Goal: Task Accomplishment & Management: Use online tool/utility

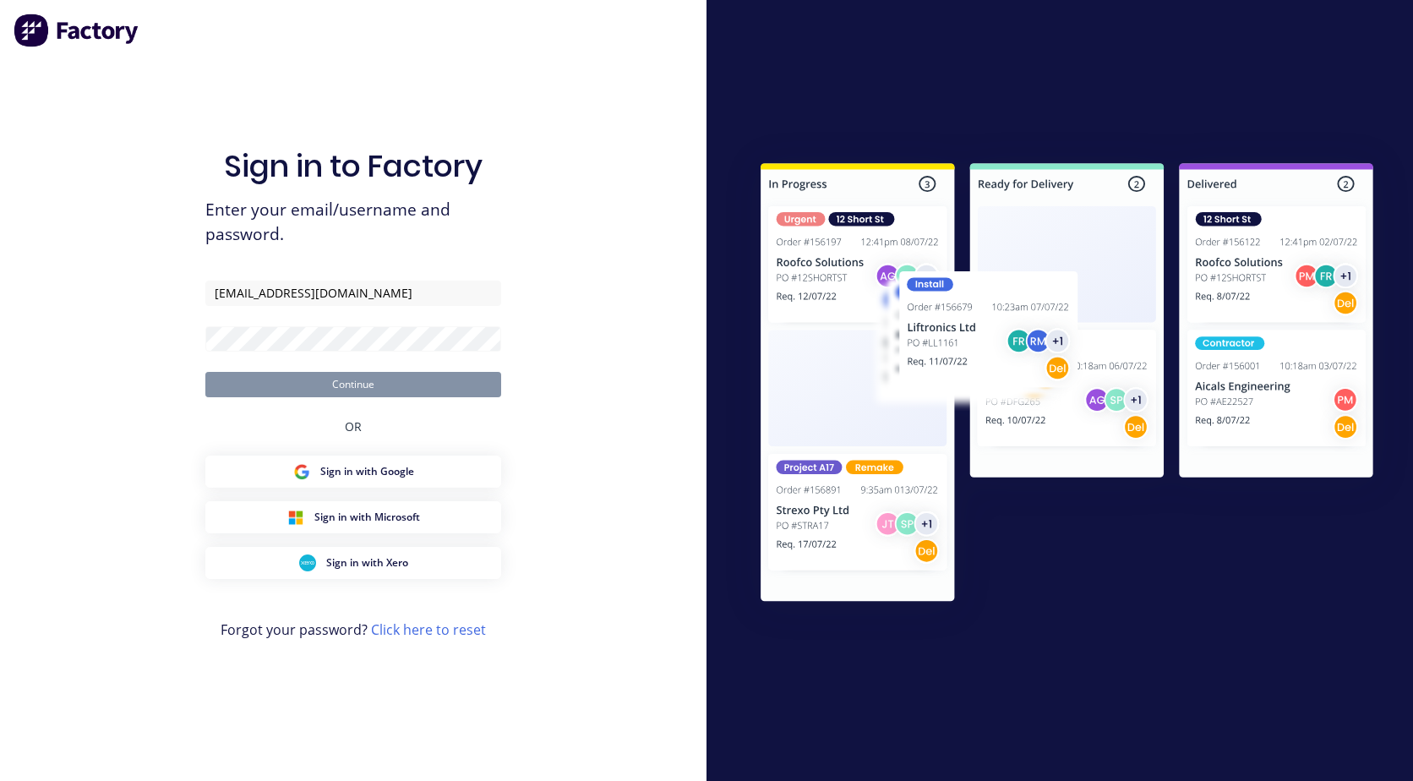
type input "[EMAIL_ADDRESS][DOMAIN_NAME]"
click at [205, 372] on button "Continue" at bounding box center [353, 384] width 296 height 25
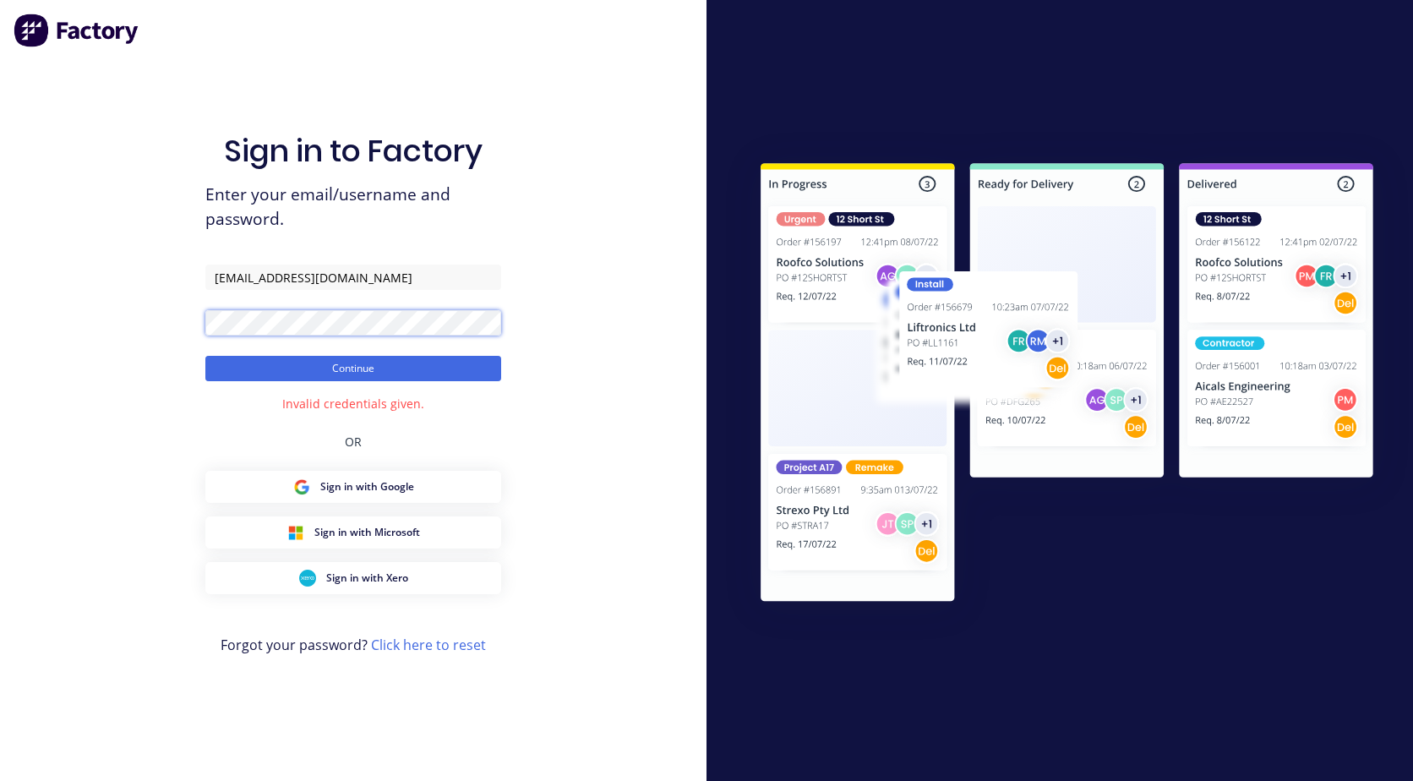
click at [97, 330] on div "Sign in to Factory Enter your email/username and password. accounts@steelscene.…" at bounding box center [353, 390] width 707 height 781
click at [205, 356] on button "Continue" at bounding box center [353, 368] width 296 height 25
click at [60, 311] on div "Sign in to Factory Enter your email/username and password. accounts@steelscene.…" at bounding box center [353, 390] width 707 height 781
click at [175, 318] on div "Sign in to Factory Enter your email/username and password. accounts@steelscene.…" at bounding box center [353, 390] width 707 height 781
click at [205, 356] on button "Continue" at bounding box center [353, 368] width 296 height 25
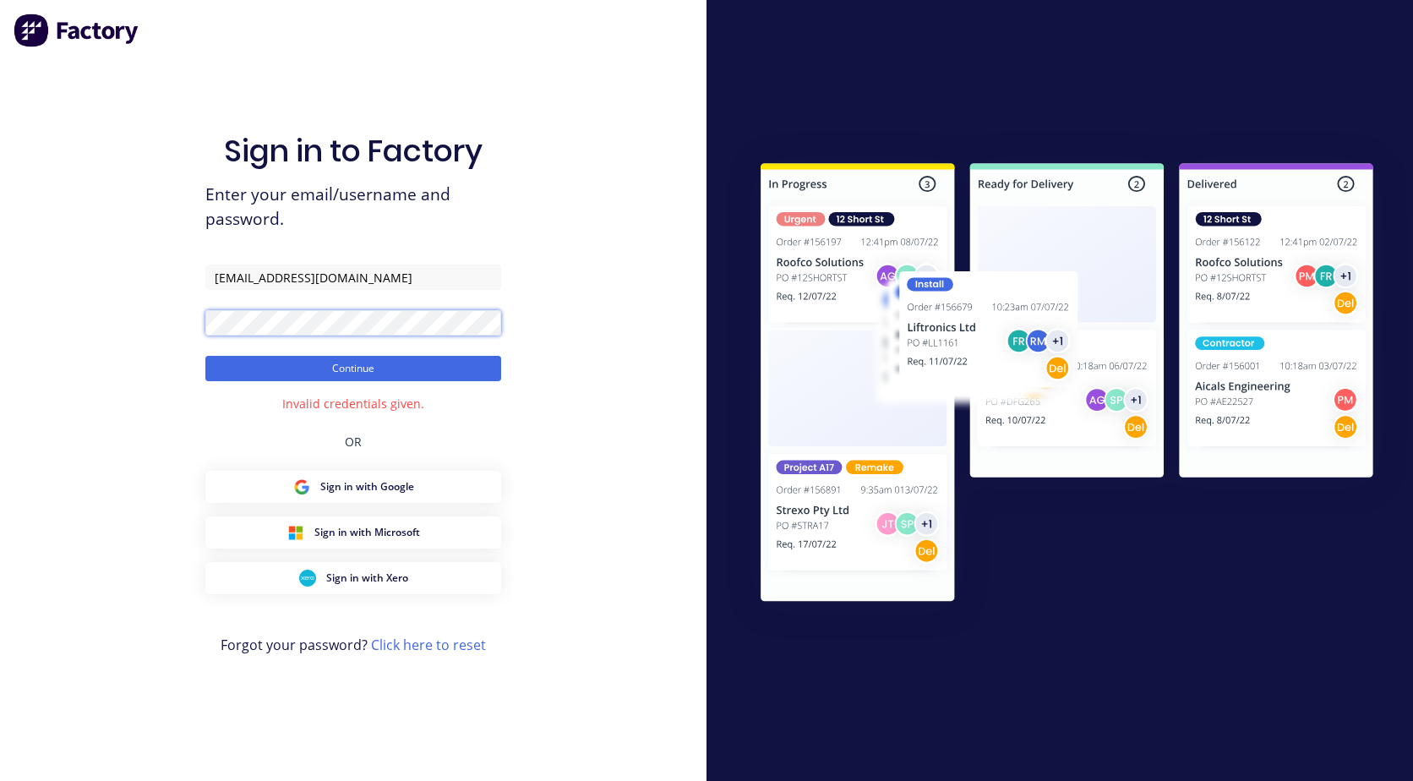
click at [205, 356] on button "Continue" at bounding box center [353, 368] width 296 height 25
click at [36, 325] on div "Sign in to Factory Enter your email/username and password. accounts@steelscene.…" at bounding box center [353, 390] width 707 height 781
click at [418, 647] on link "Click here to reset" at bounding box center [428, 645] width 115 height 19
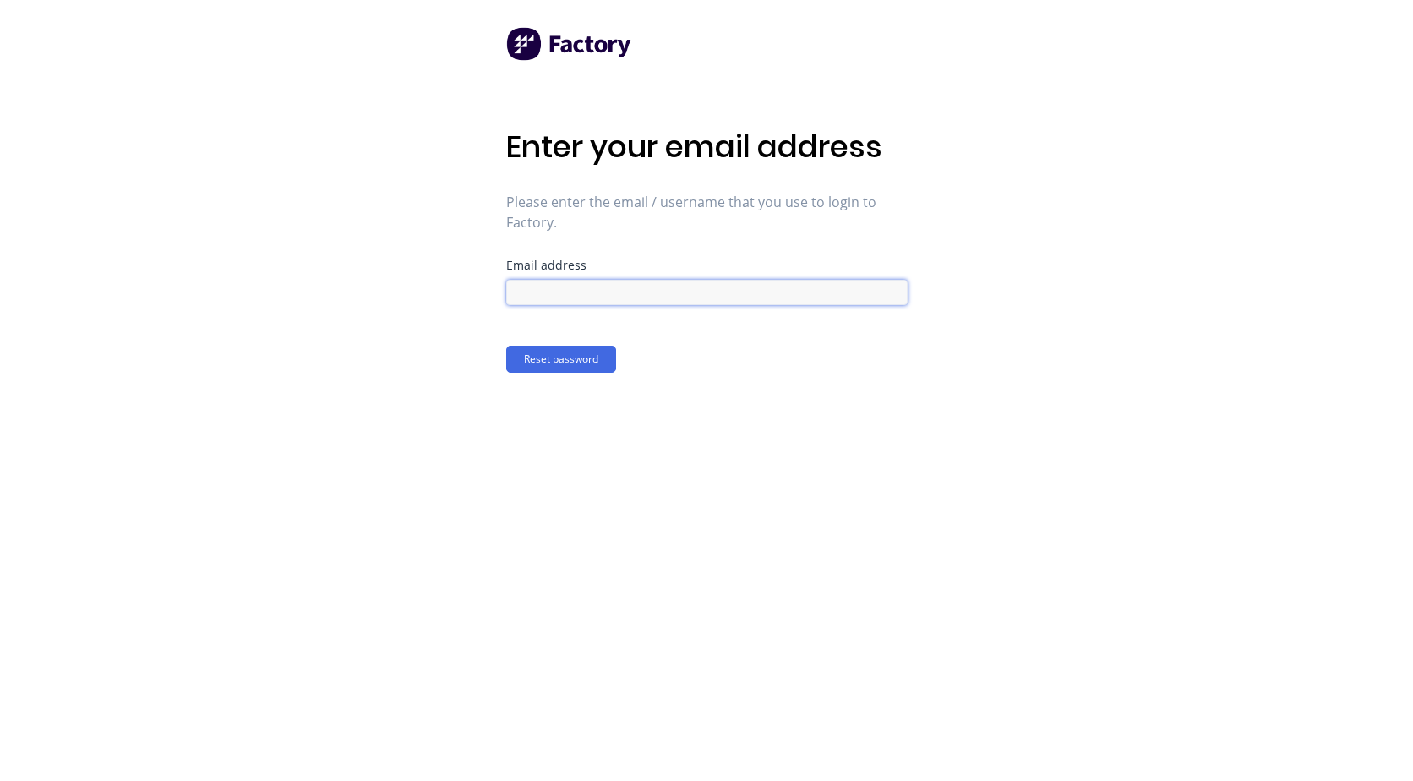
click at [619, 290] on input at bounding box center [706, 292] width 401 height 25
type input "[EMAIL_ADDRESS][DOMAIN_NAME]"
click at [593, 354] on button "Reset password" at bounding box center [561, 359] width 110 height 27
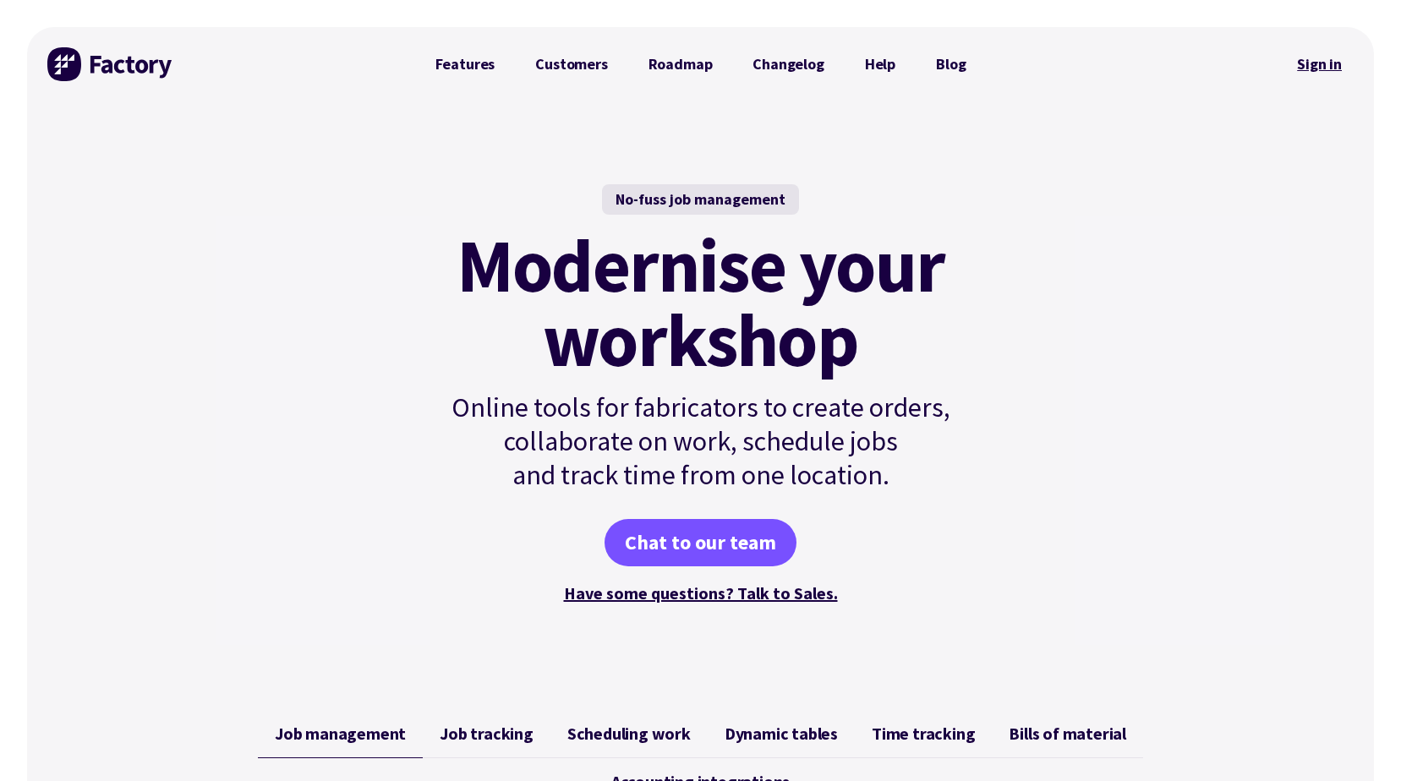
click at [1324, 68] on link "Sign in" at bounding box center [1319, 64] width 68 height 39
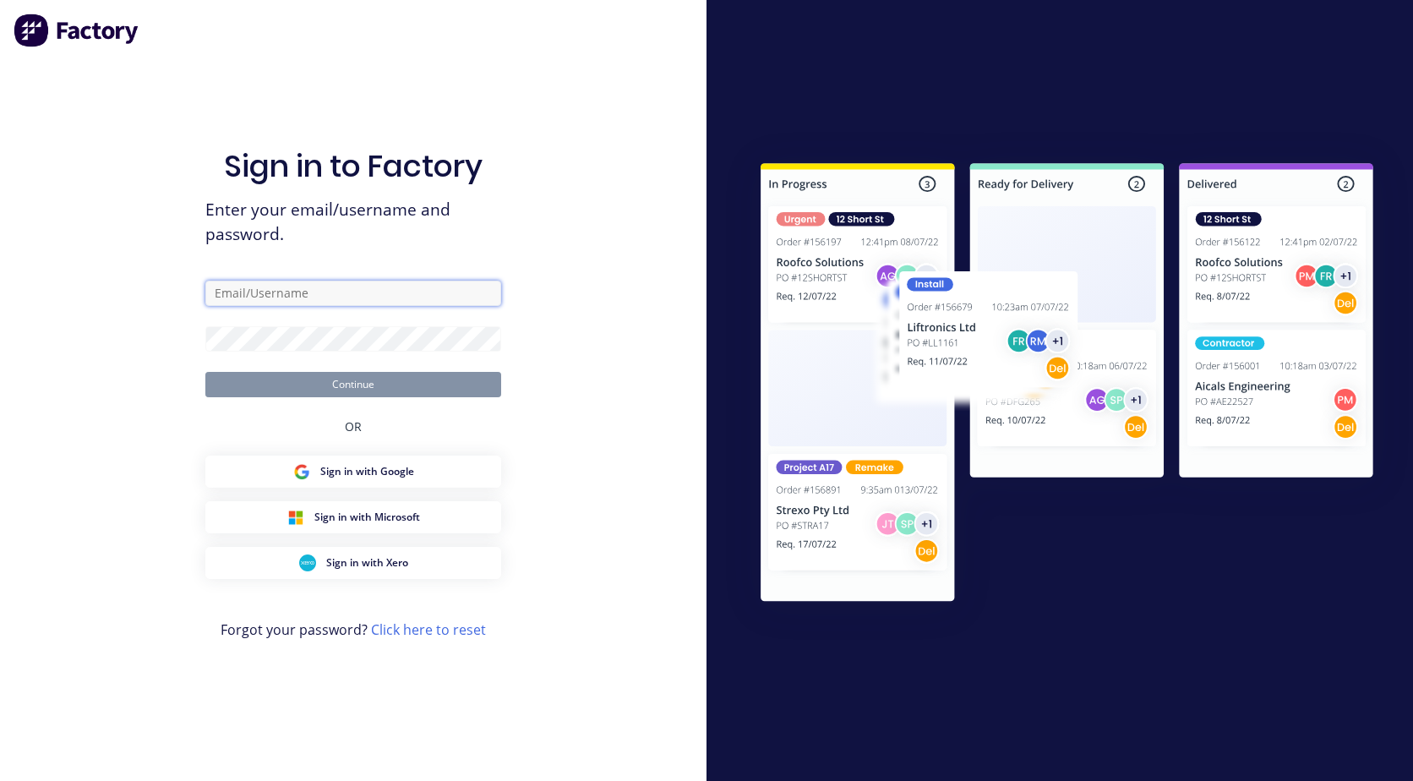
click at [257, 298] on input "text" at bounding box center [353, 293] width 296 height 25
type input "[EMAIL_ADDRESS][DOMAIN_NAME]"
click at [396, 633] on link "Click here to reset" at bounding box center [428, 629] width 115 height 19
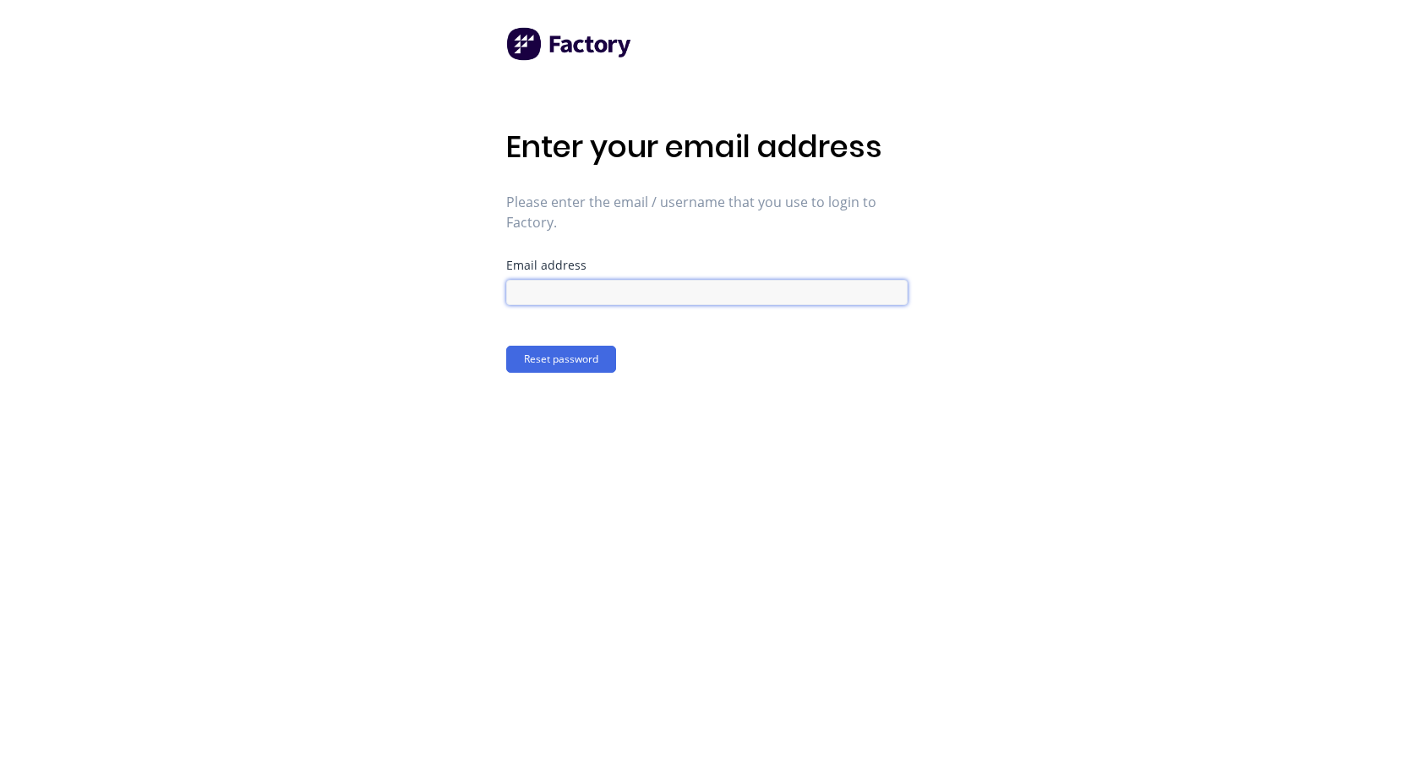
click at [533, 287] on input at bounding box center [706, 292] width 401 height 25
type input "[EMAIL_ADDRESS][DOMAIN_NAME]"
click at [565, 358] on button "Reset password" at bounding box center [561, 359] width 110 height 27
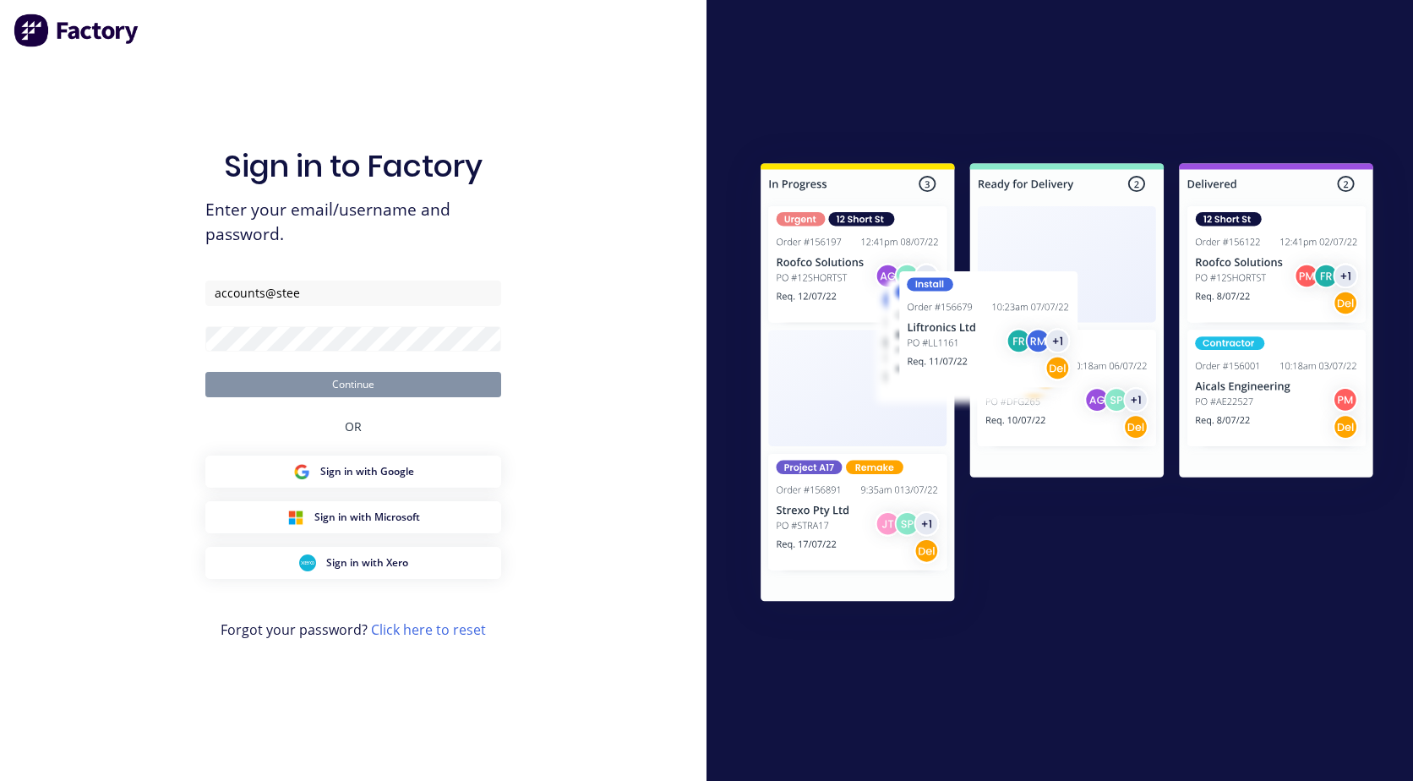
type input "[EMAIL_ADDRESS][DOMAIN_NAME]"
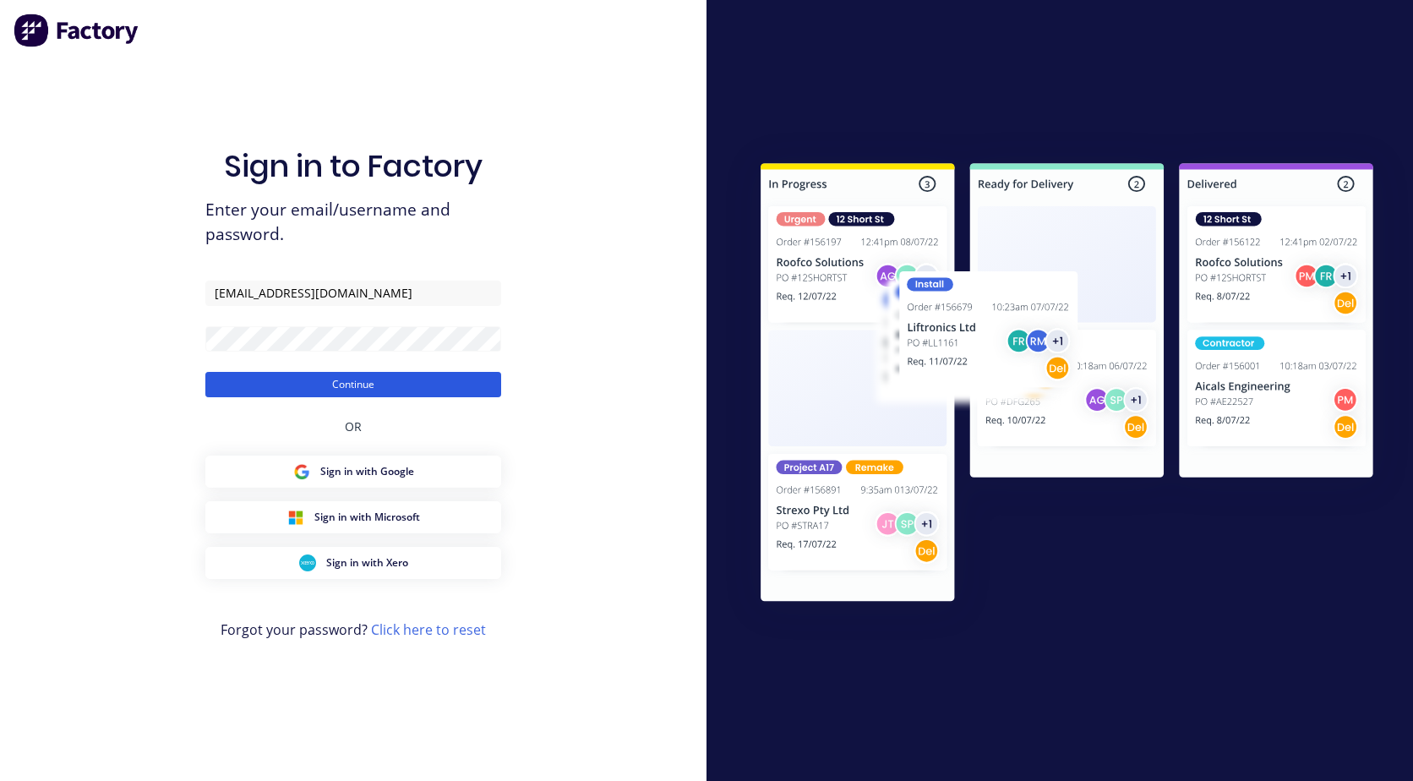
click at [401, 390] on button "Continue" at bounding box center [353, 384] width 296 height 25
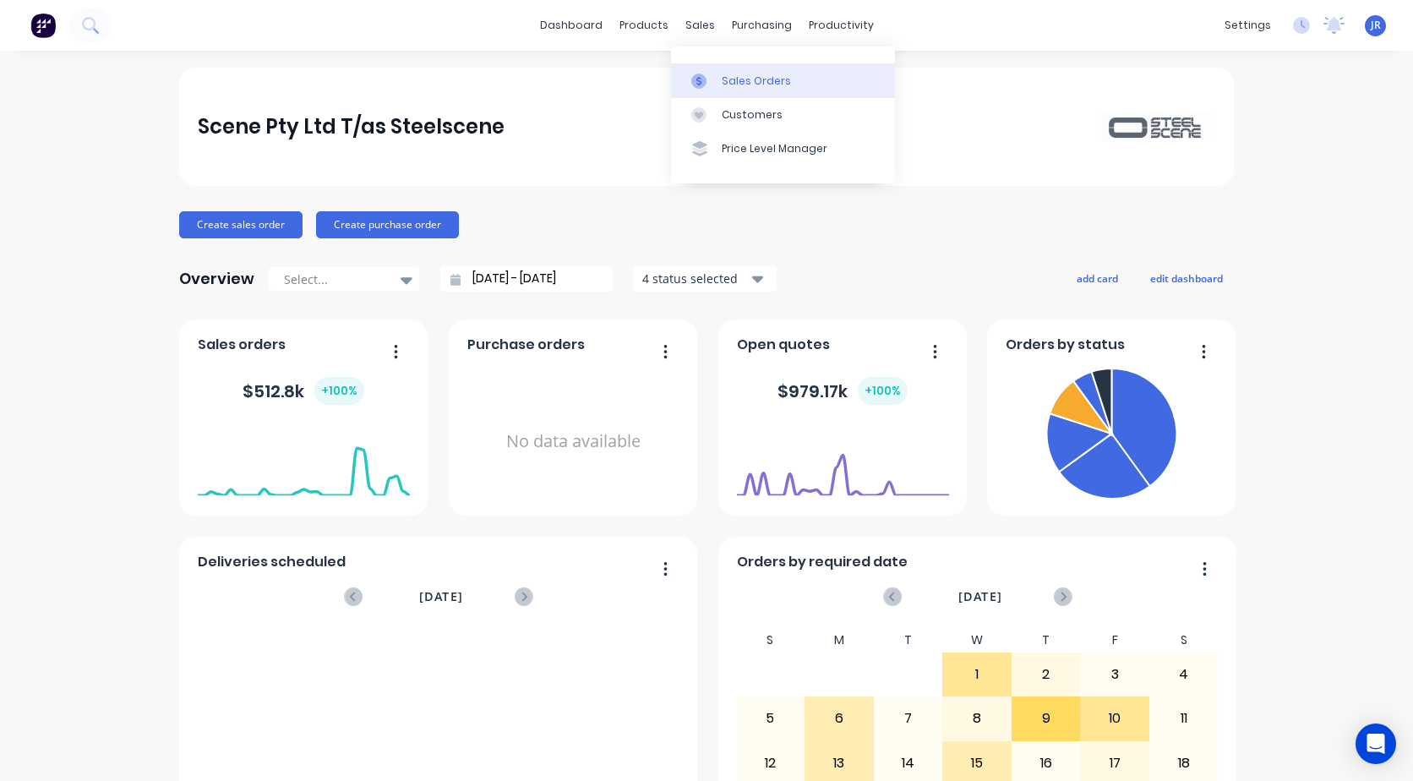
click at [700, 85] on icon at bounding box center [698, 81] width 15 height 15
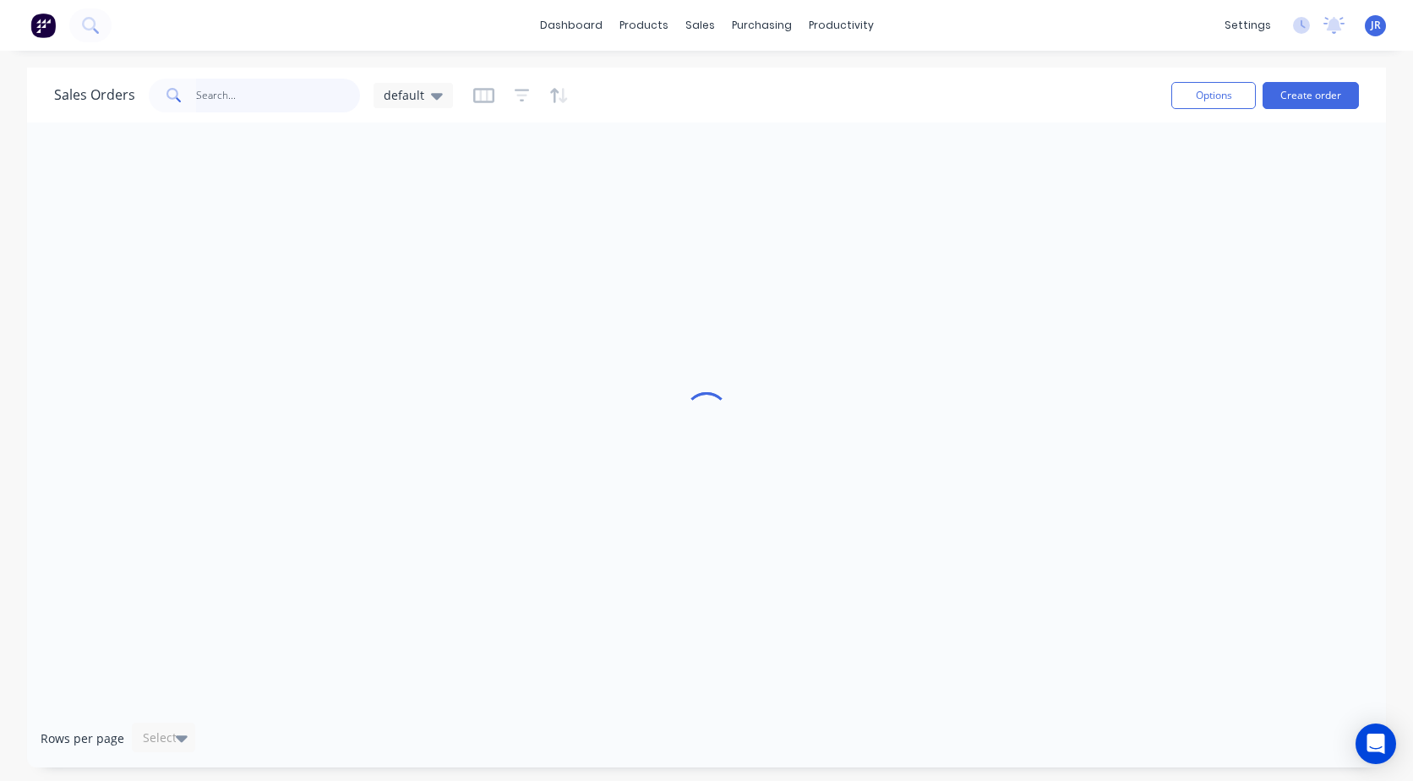
click at [210, 87] on input "text" at bounding box center [278, 96] width 165 height 34
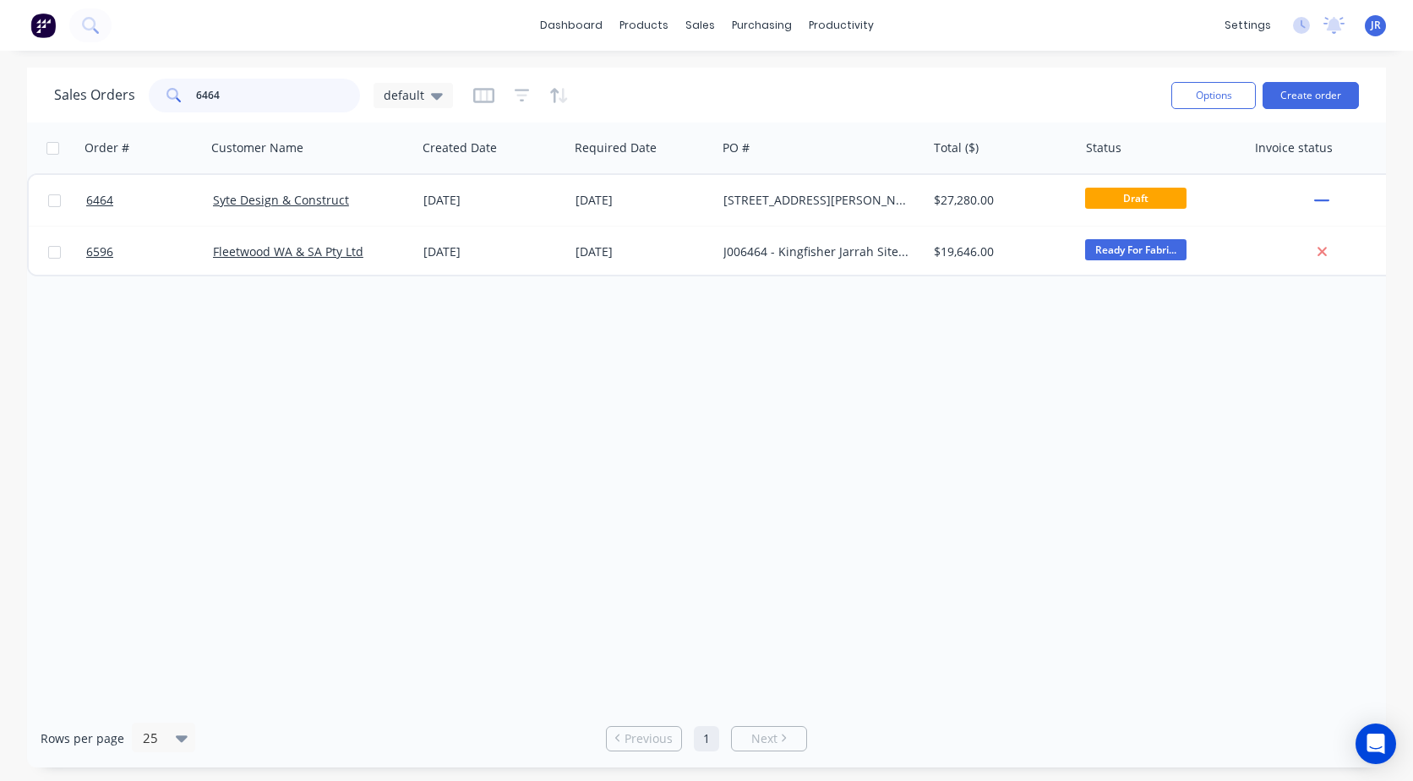
drag, startPoint x: 274, startPoint y: 91, endPoint x: 51, endPoint y: 100, distance: 223.3
click at [96, 98] on div "Sales Orders 6464 default" at bounding box center [253, 96] width 399 height 34
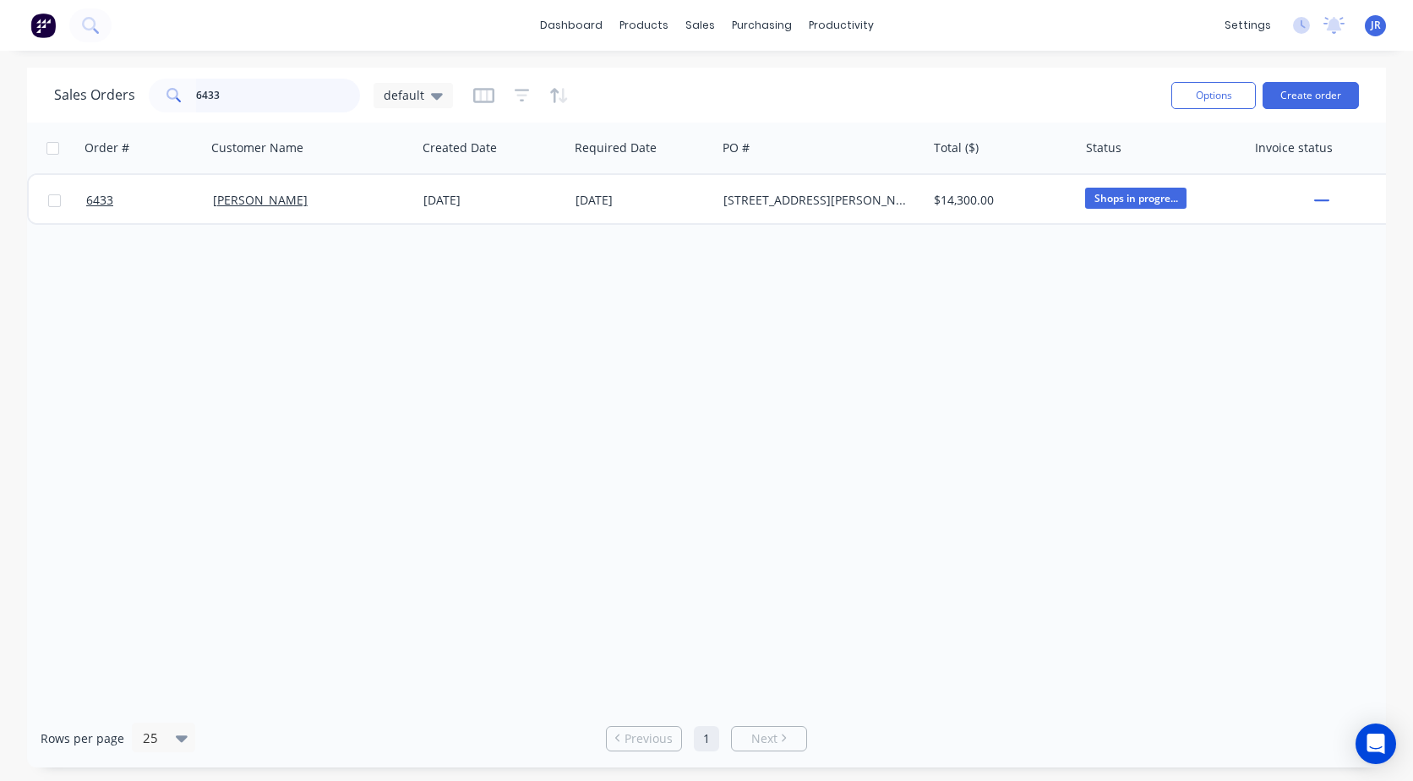
click at [245, 88] on input "6433" at bounding box center [278, 96] width 165 height 34
type input "6"
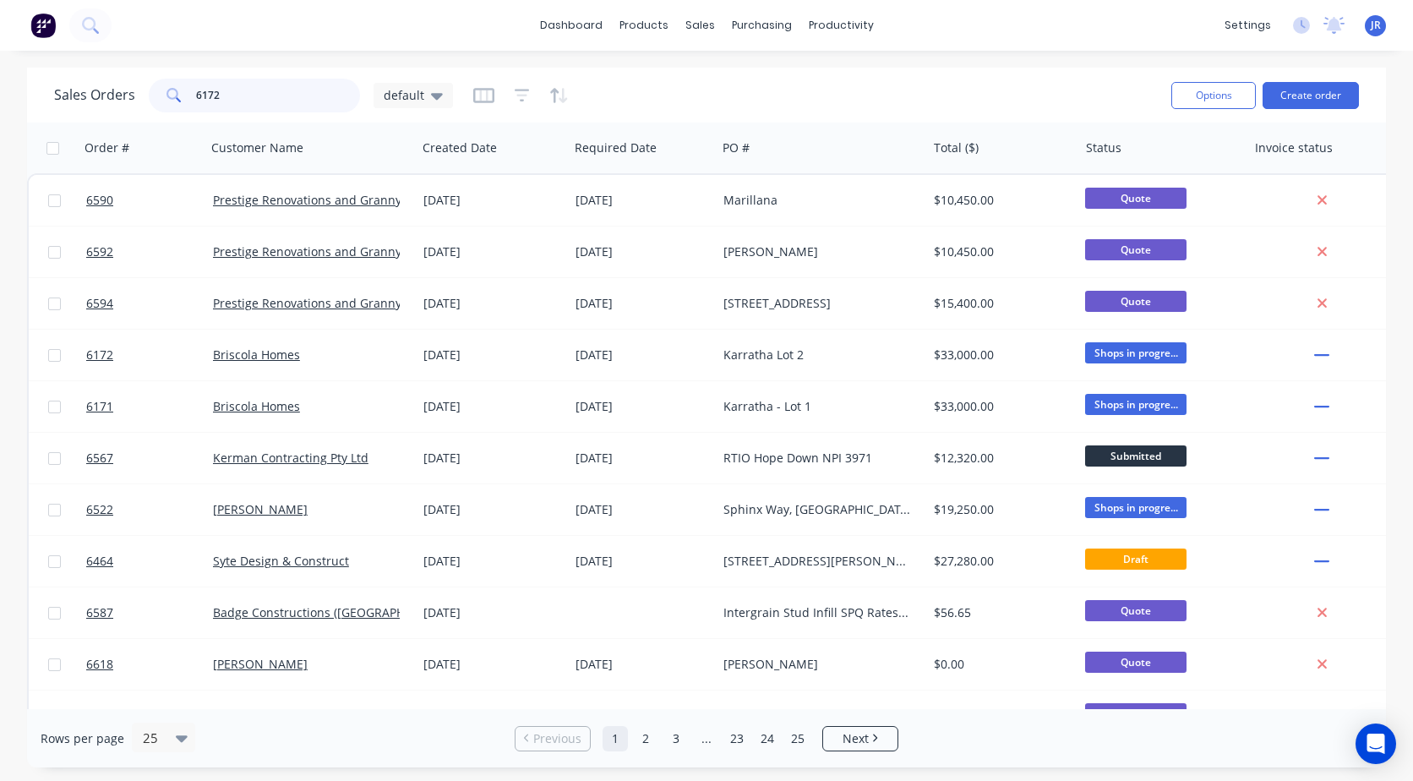
type input "6172"
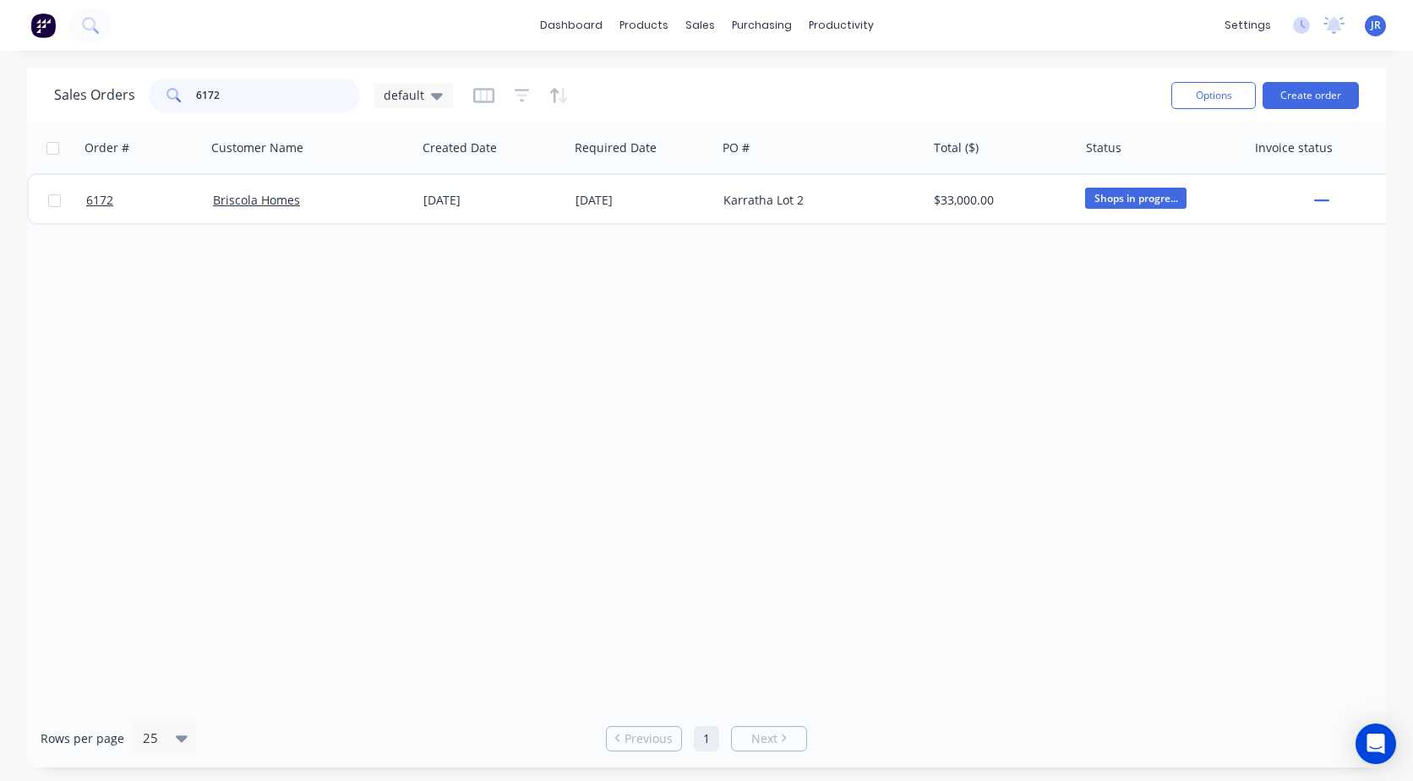
click at [277, 103] on input "6172" at bounding box center [278, 96] width 165 height 34
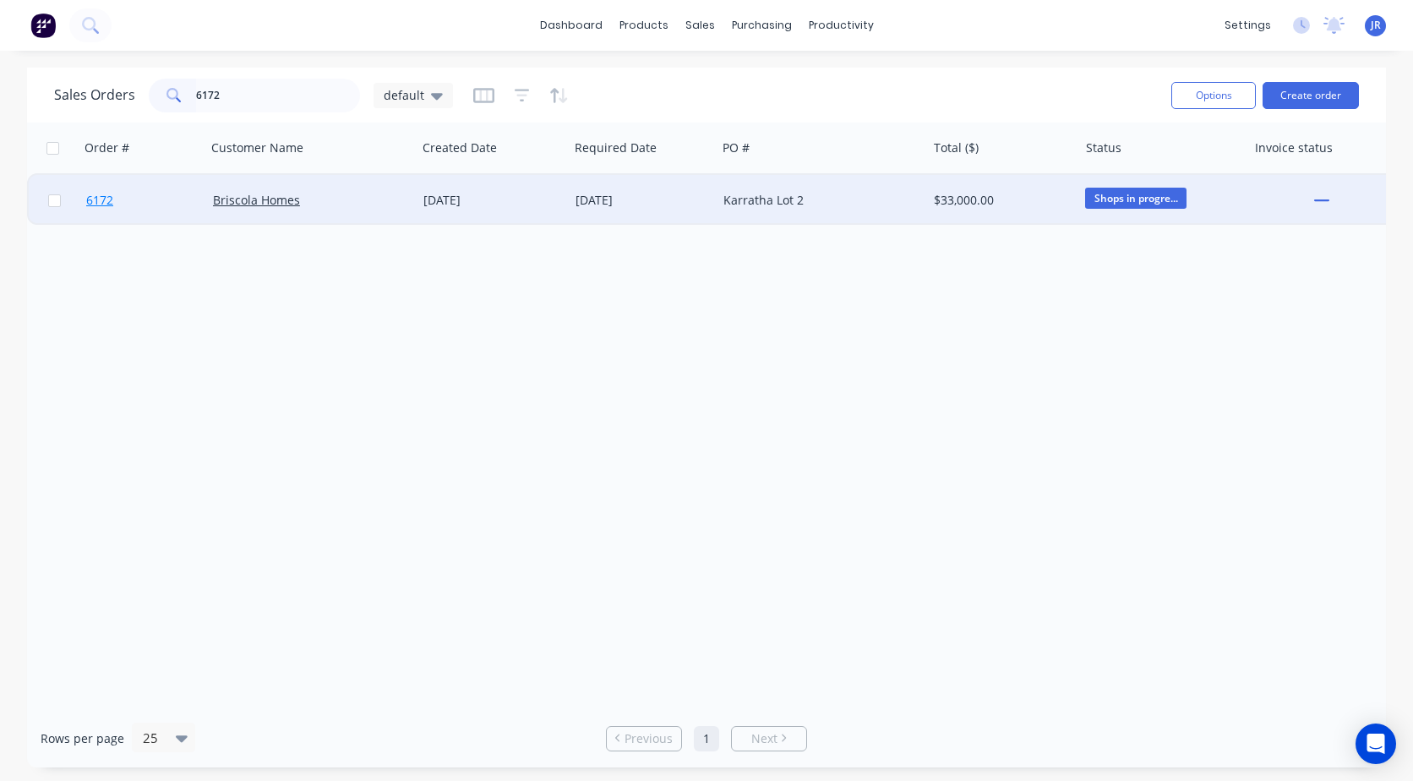
click at [99, 203] on span "6172" at bounding box center [99, 200] width 27 height 17
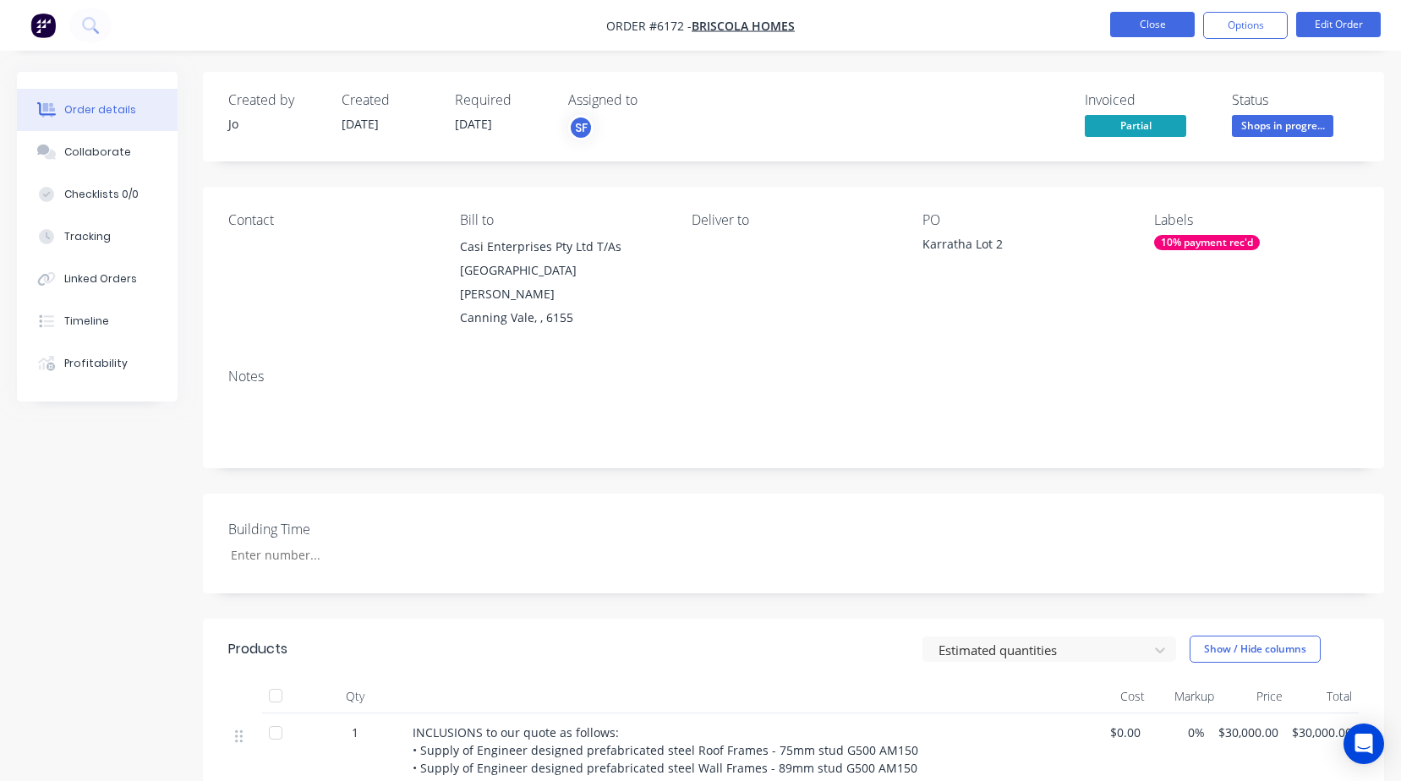
click at [1133, 15] on button "Close" at bounding box center [1152, 24] width 85 height 25
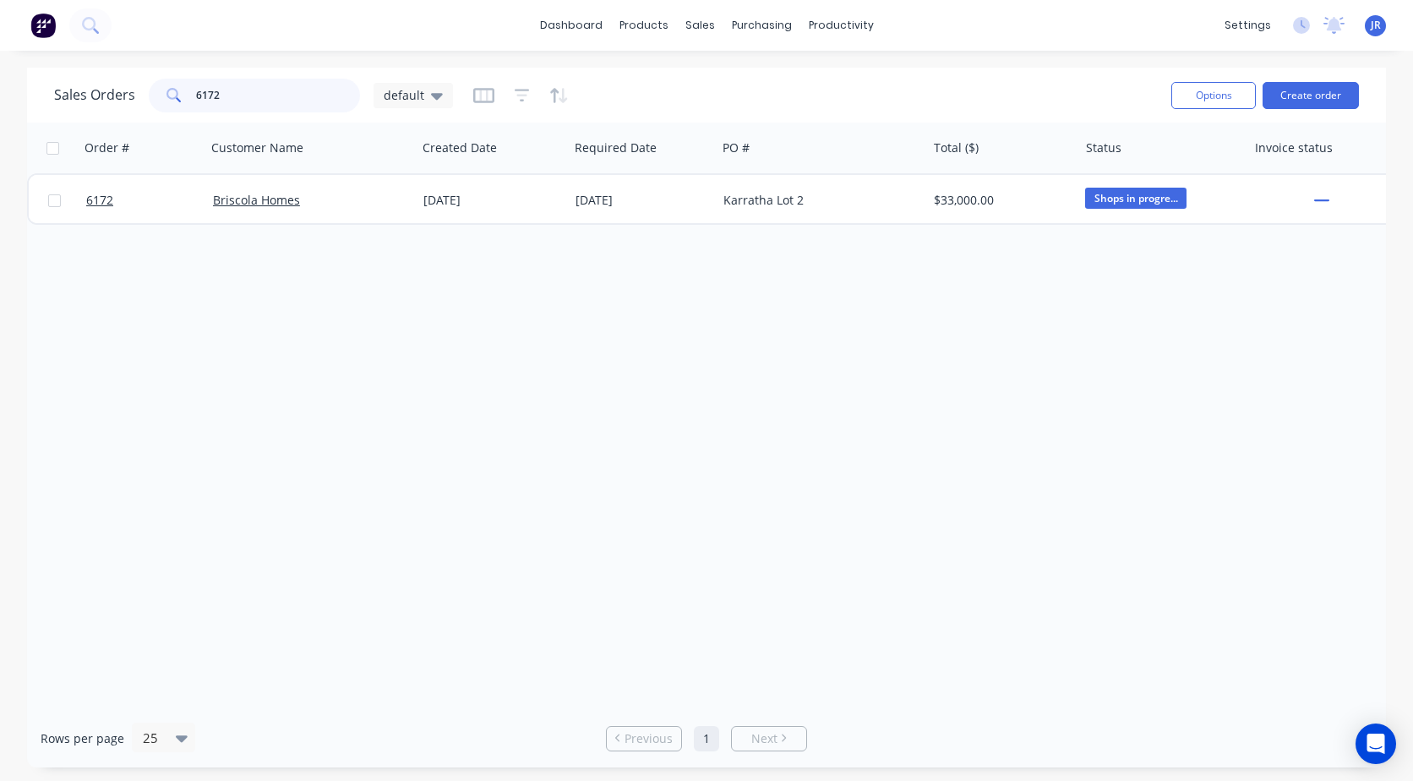
drag, startPoint x: 227, startPoint y: 90, endPoint x: 22, endPoint y: 88, distance: 204.6
click at [36, 90] on div "Sales Orders 6172 default Options Create order" at bounding box center [706, 95] width 1359 height 55
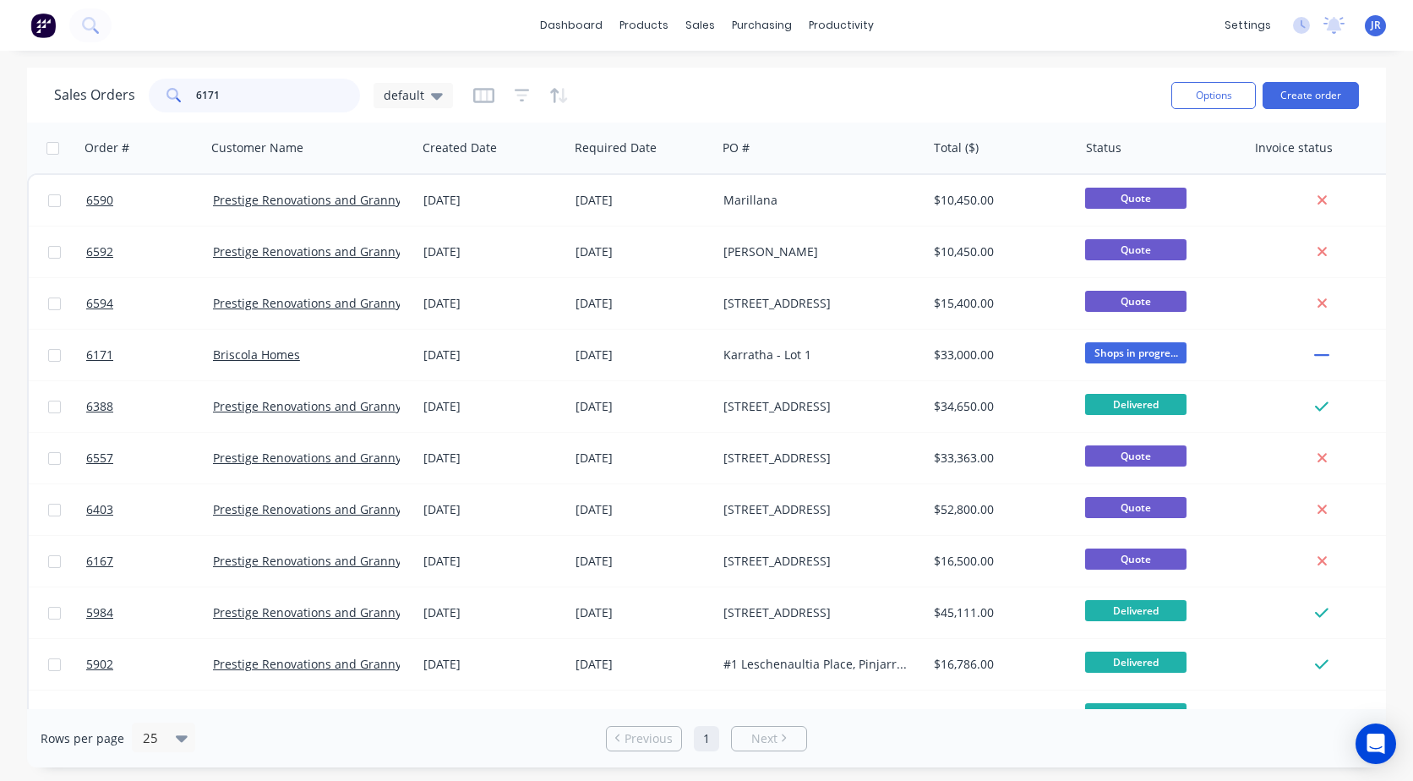
click at [242, 91] on input "6171" at bounding box center [278, 96] width 165 height 34
type input "6"
drag, startPoint x: 242, startPoint y: 91, endPoint x: 70, endPoint y: 91, distance: 171.6
click at [72, 92] on div "Sales Orders 6171 default" at bounding box center [253, 96] width 399 height 34
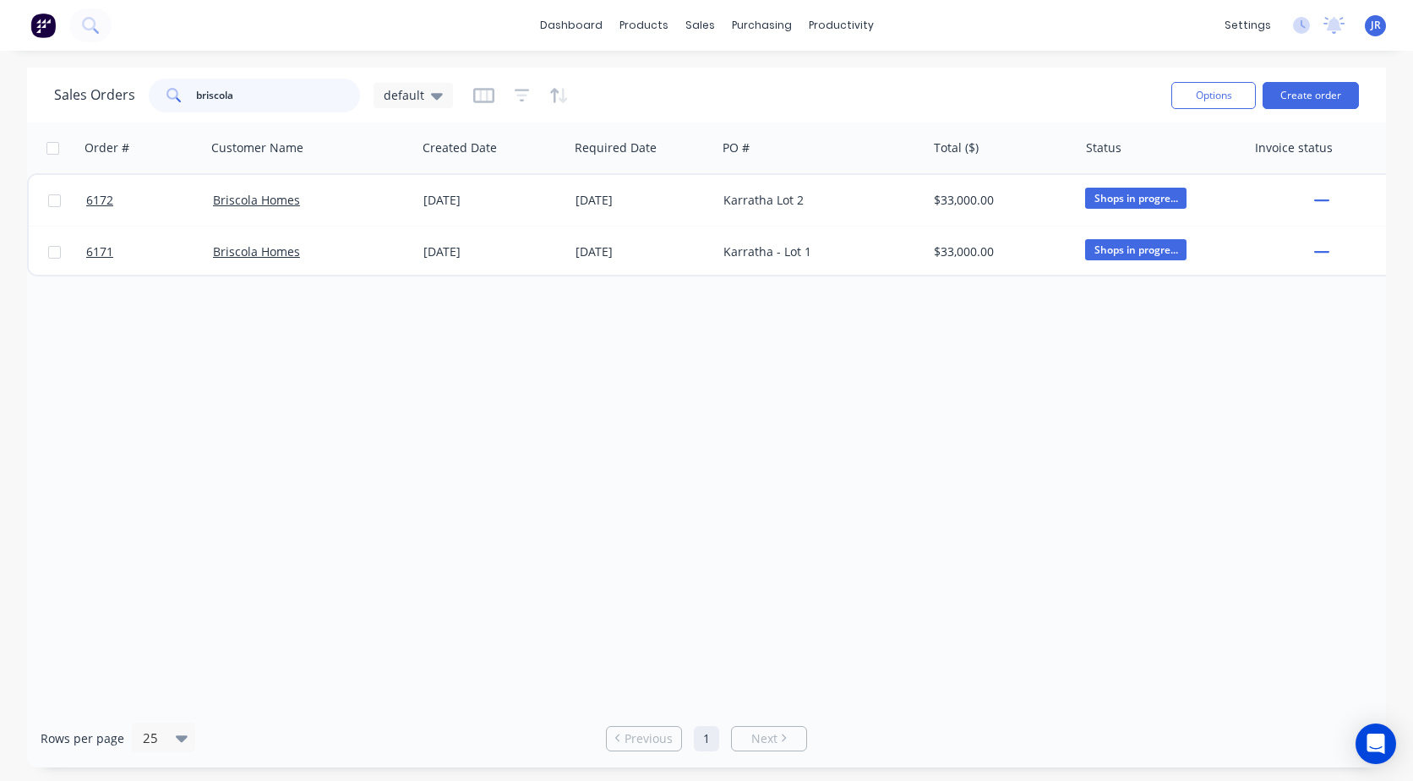
drag, startPoint x: 278, startPoint y: 85, endPoint x: 77, endPoint y: 85, distance: 201.2
click at [77, 85] on div "Sales Orders briscola default" at bounding box center [253, 96] width 399 height 34
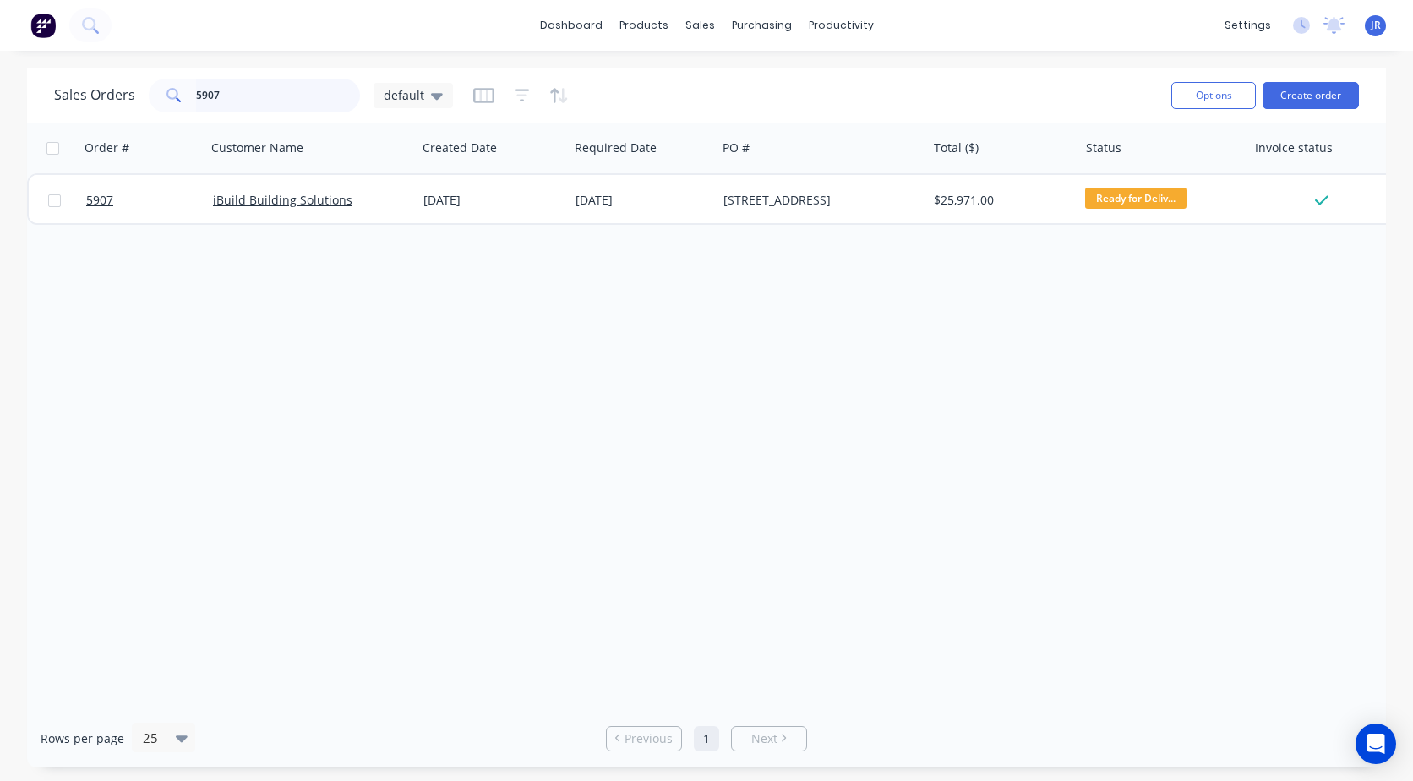
click at [231, 96] on input "5907" at bounding box center [278, 96] width 165 height 34
drag, startPoint x: 235, startPoint y: 104, endPoint x: 106, endPoint y: 98, distance: 129.5
click at [107, 99] on div "Sales Orders 5705 default" at bounding box center [253, 96] width 399 height 34
drag, startPoint x: 263, startPoint y: 88, endPoint x: 104, endPoint y: 86, distance: 158.9
click at [118, 86] on div "Sales Orders 5807 default" at bounding box center [253, 96] width 399 height 34
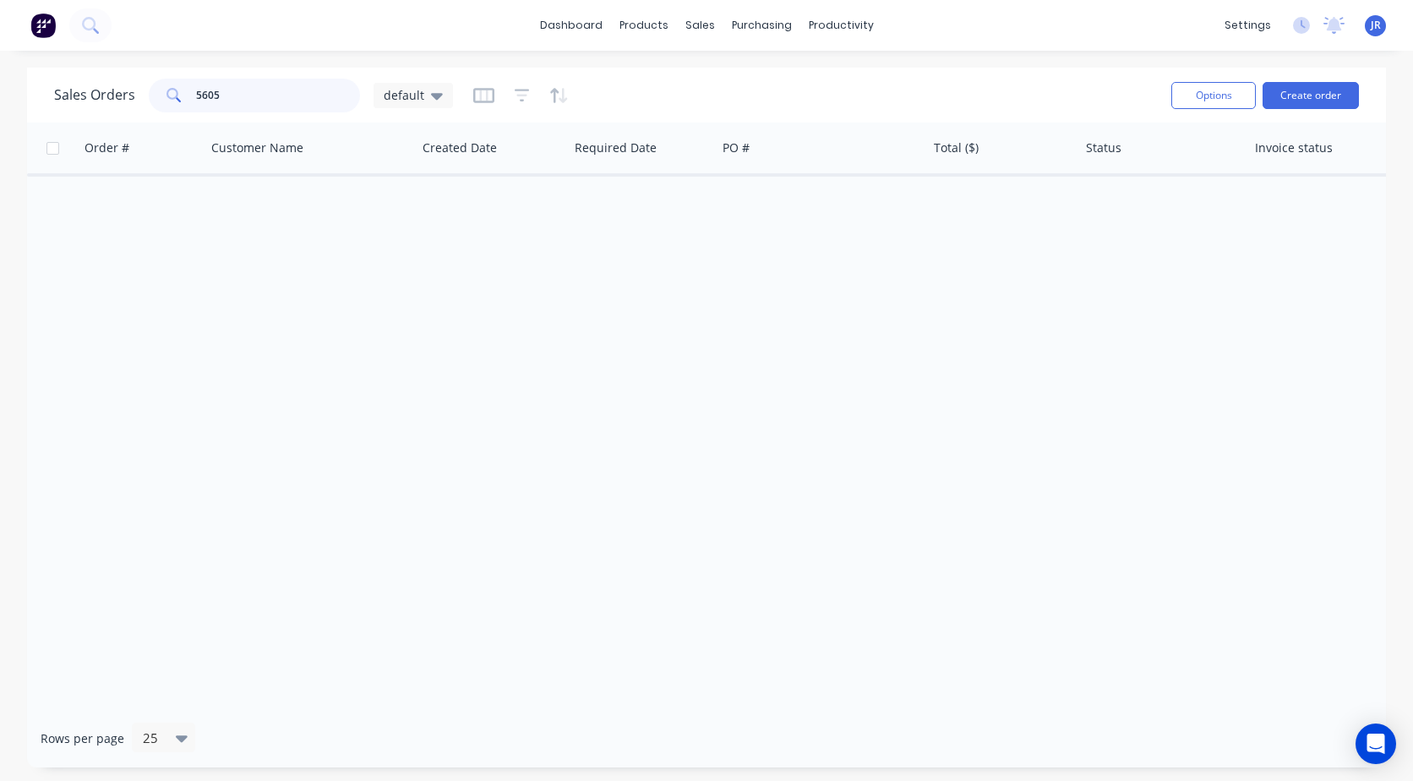
drag, startPoint x: 244, startPoint y: 96, endPoint x: 90, endPoint y: 91, distance: 153.9
click at [107, 94] on div "Sales Orders 5605 default" at bounding box center [253, 96] width 399 height 34
drag, startPoint x: 260, startPoint y: 88, endPoint x: 90, endPoint y: 79, distance: 170.2
click at [97, 79] on div "Sales Orders 6389 default" at bounding box center [253, 96] width 399 height 34
drag, startPoint x: 240, startPoint y: 90, endPoint x: 63, endPoint y: 82, distance: 177.7
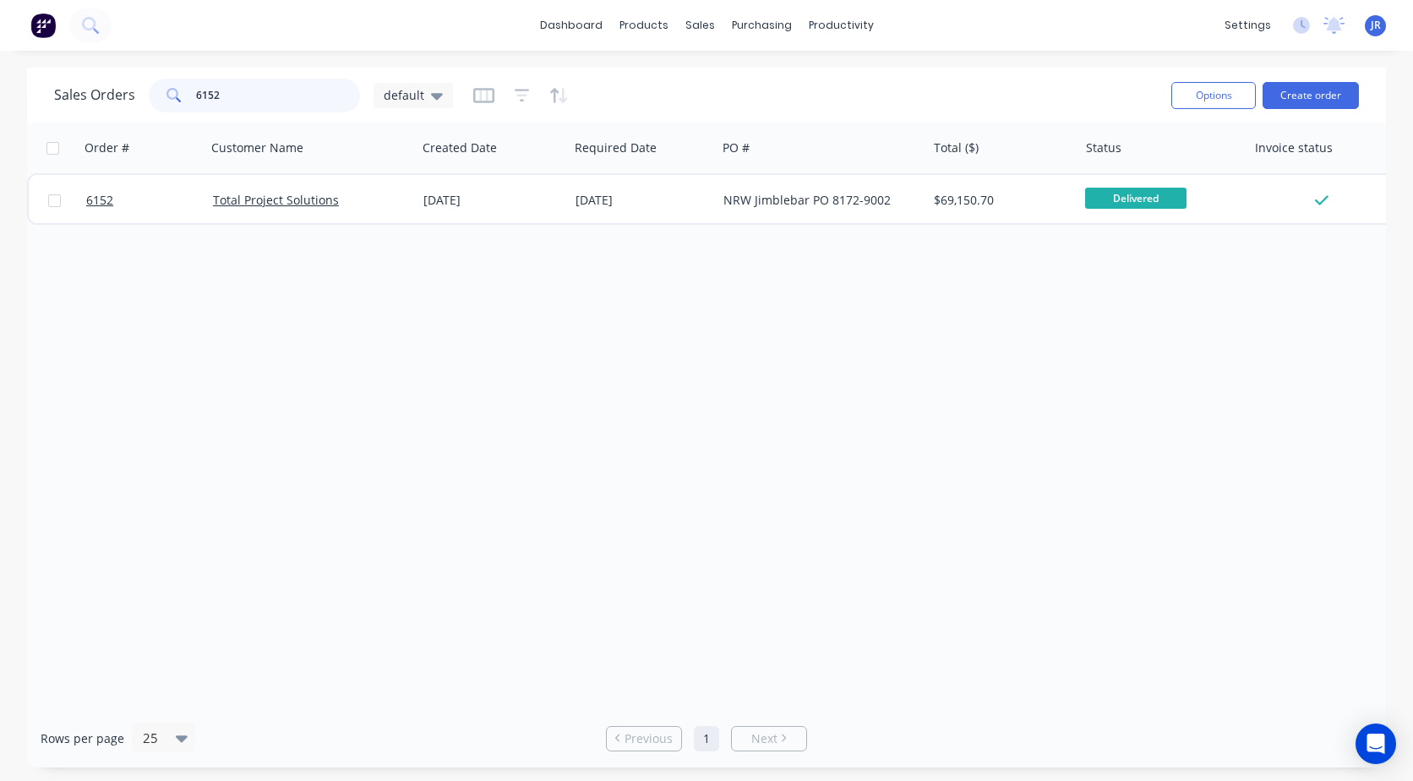
click at [79, 87] on div "Sales Orders 6152 default" at bounding box center [253, 96] width 399 height 34
drag, startPoint x: 270, startPoint y: 96, endPoint x: 59, endPoint y: 85, distance: 210.8
click at [85, 86] on div "Sales Orders 6152 default" at bounding box center [253, 96] width 399 height 34
drag, startPoint x: 252, startPoint y: 95, endPoint x: -20, endPoint y: 71, distance: 273.2
click at [0, 71] on html "dashboard products sales purchasing productivity dashboard products Product Cat…" at bounding box center [706, 390] width 1413 height 781
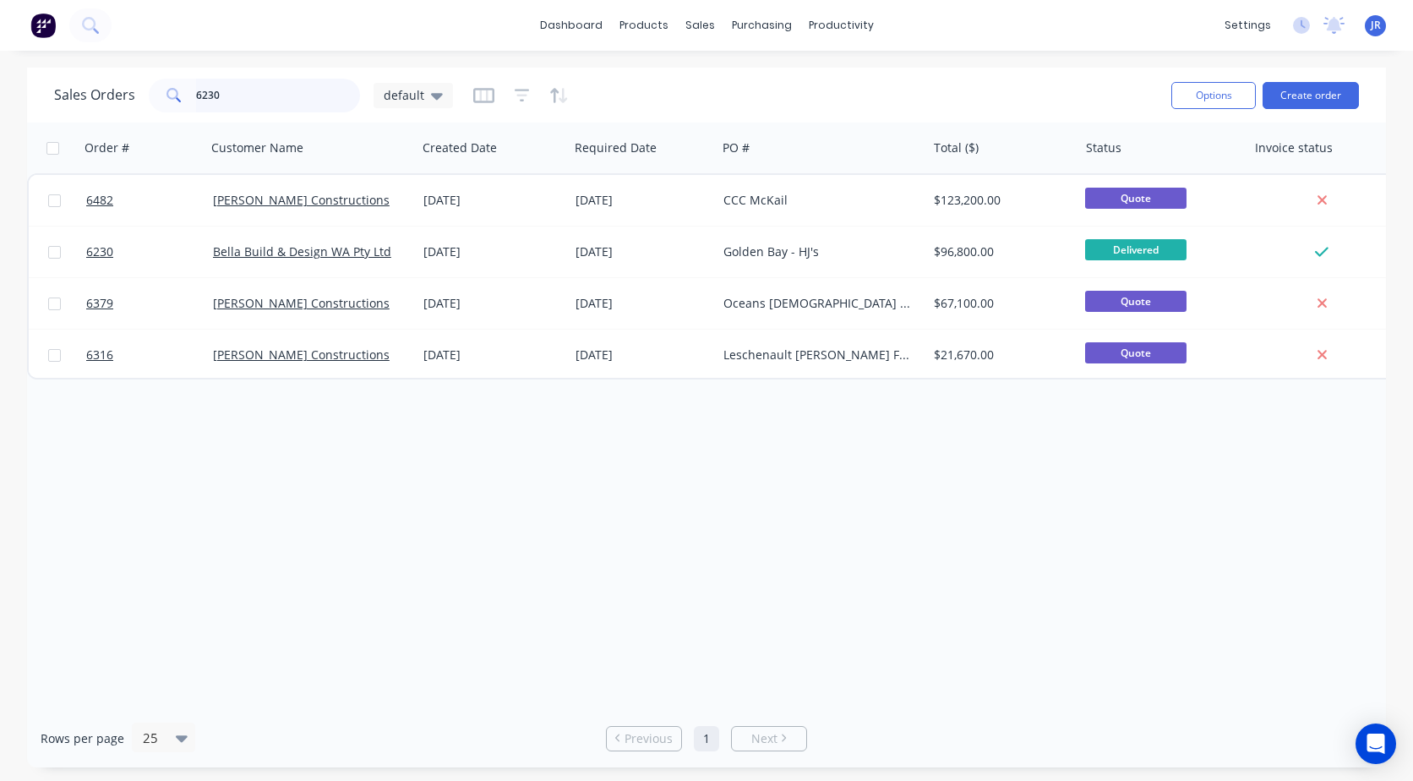
click at [255, 87] on input "6230" at bounding box center [278, 96] width 165 height 34
type input "6"
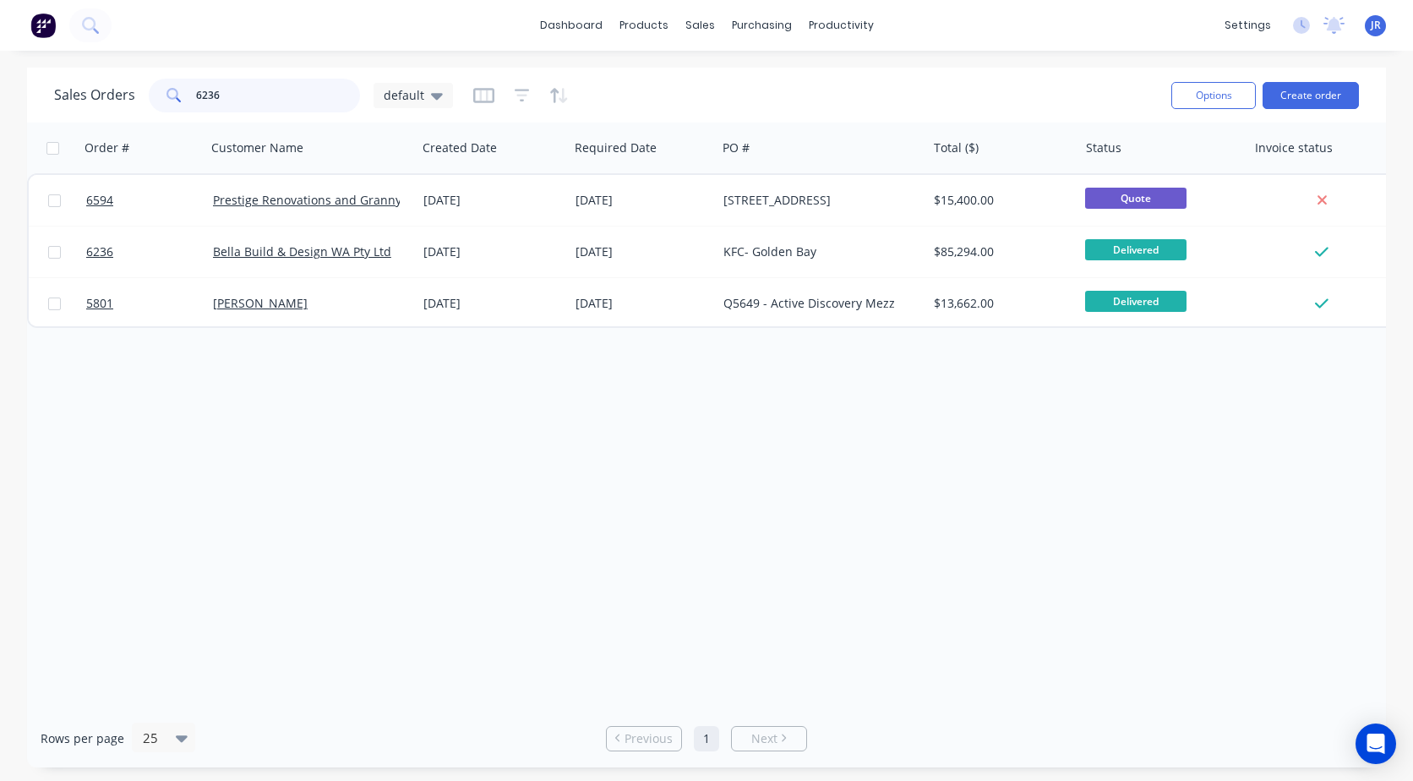
drag, startPoint x: 270, startPoint y: 100, endPoint x: 48, endPoint y: 85, distance: 222.0
click at [53, 83] on div "Sales Orders 6236 default Options Create order" at bounding box center [706, 95] width 1359 height 55
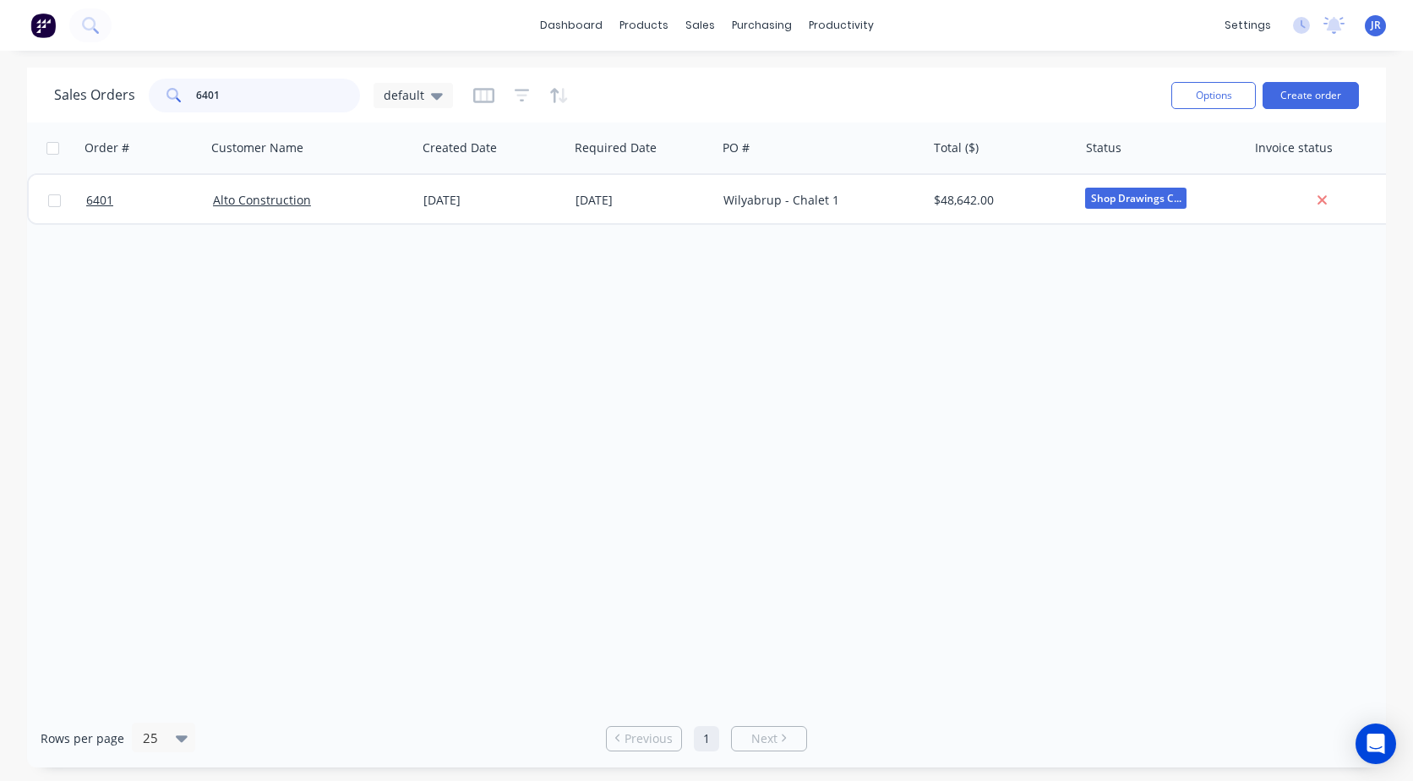
drag, startPoint x: 244, startPoint y: 85, endPoint x: 94, endPoint y: 90, distance: 150.5
click at [94, 90] on div "Sales Orders 6401 default" at bounding box center [253, 96] width 399 height 34
drag, startPoint x: 104, startPoint y: 80, endPoint x: 79, endPoint y: 77, distance: 24.7
click at [88, 79] on div "Sales Orders 6009 default" at bounding box center [253, 96] width 399 height 34
type input "A"
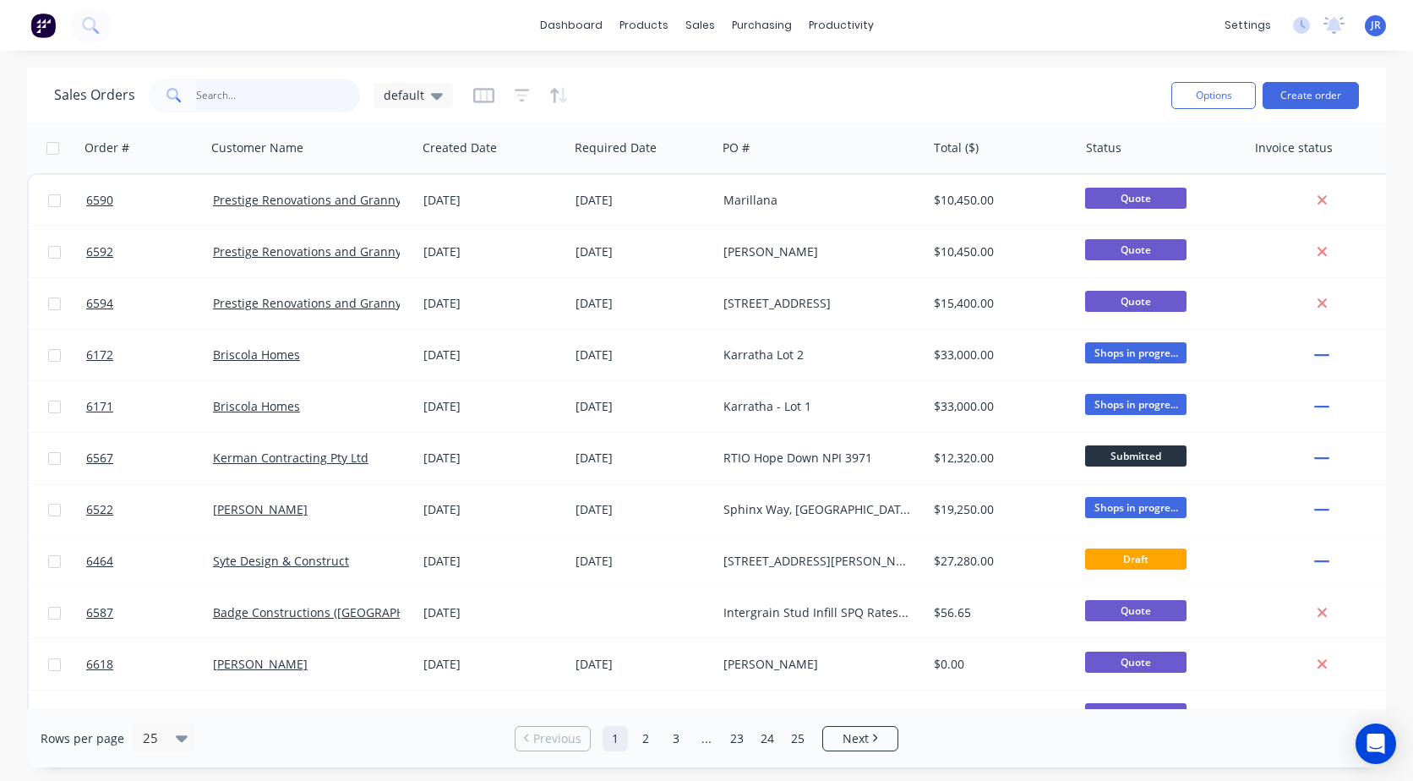
click at [238, 84] on input "text" at bounding box center [278, 96] width 165 height 34
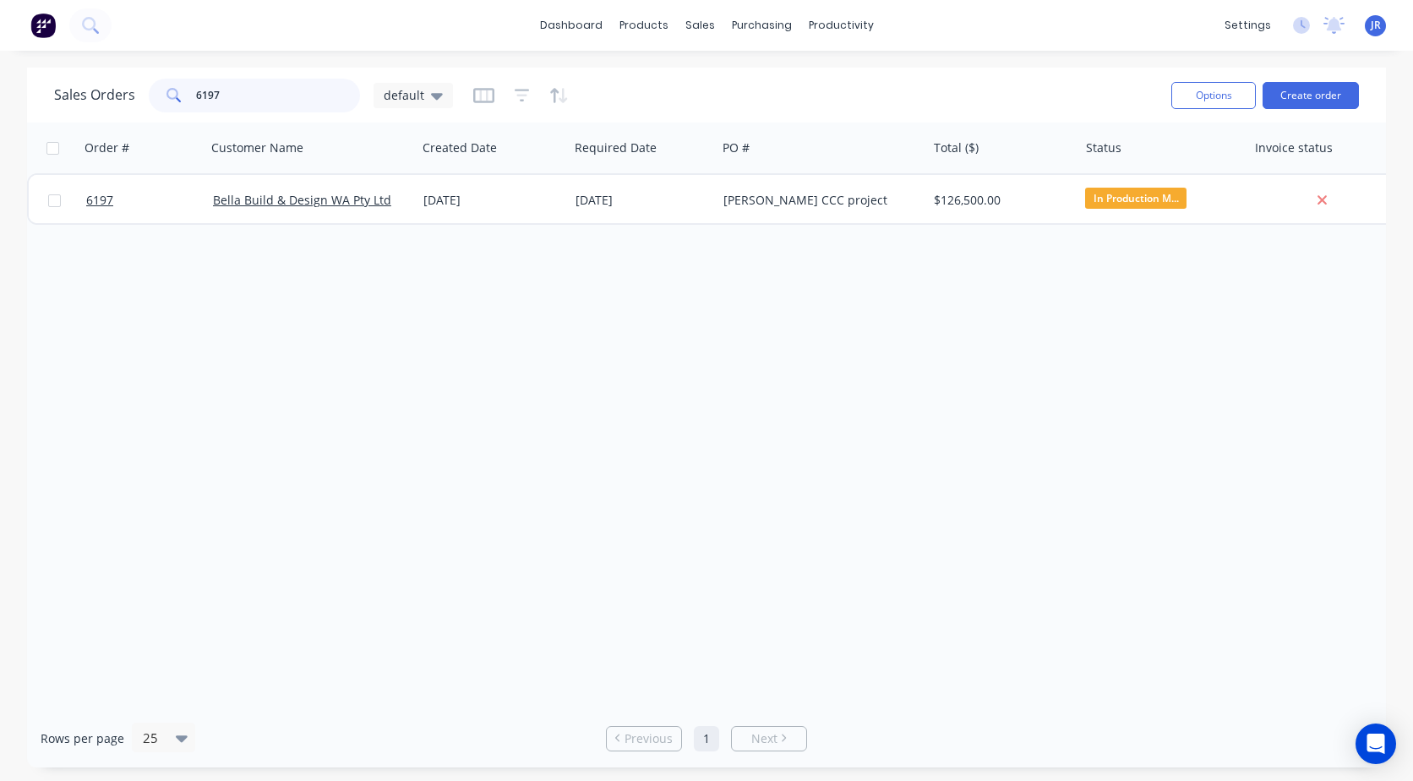
drag, startPoint x: 238, startPoint y: 90, endPoint x: 80, endPoint y: 88, distance: 158.1
click at [102, 79] on div "Sales Orders 6197 default" at bounding box center [253, 96] width 399 height 34
drag, startPoint x: 279, startPoint y: 87, endPoint x: 108, endPoint y: 103, distance: 171.5
click at [108, 103] on div "Sales Orders 5034 default" at bounding box center [253, 96] width 399 height 34
drag, startPoint x: 224, startPoint y: 103, endPoint x: 141, endPoint y: 89, distance: 84.1
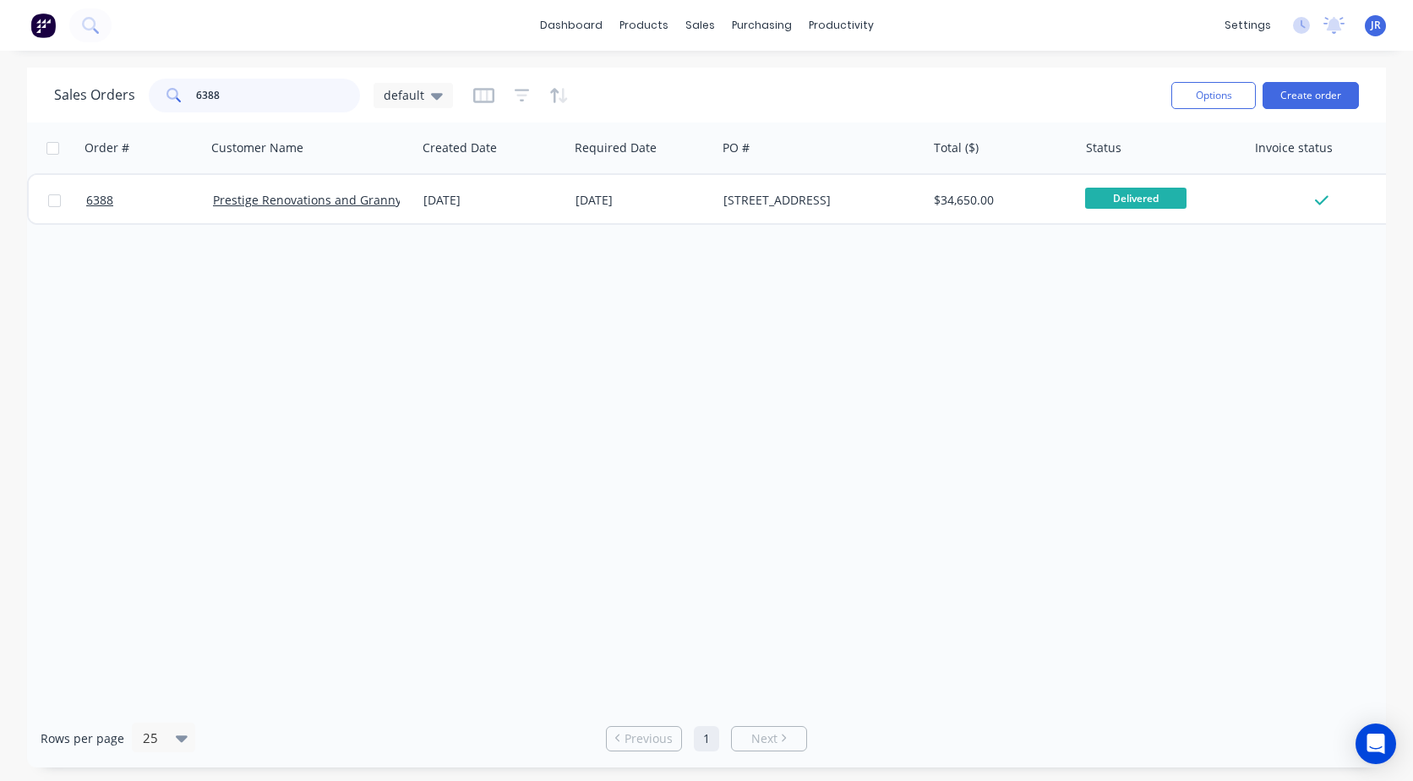
click at [141, 89] on div "Sales Orders 6388 default" at bounding box center [253, 96] width 399 height 34
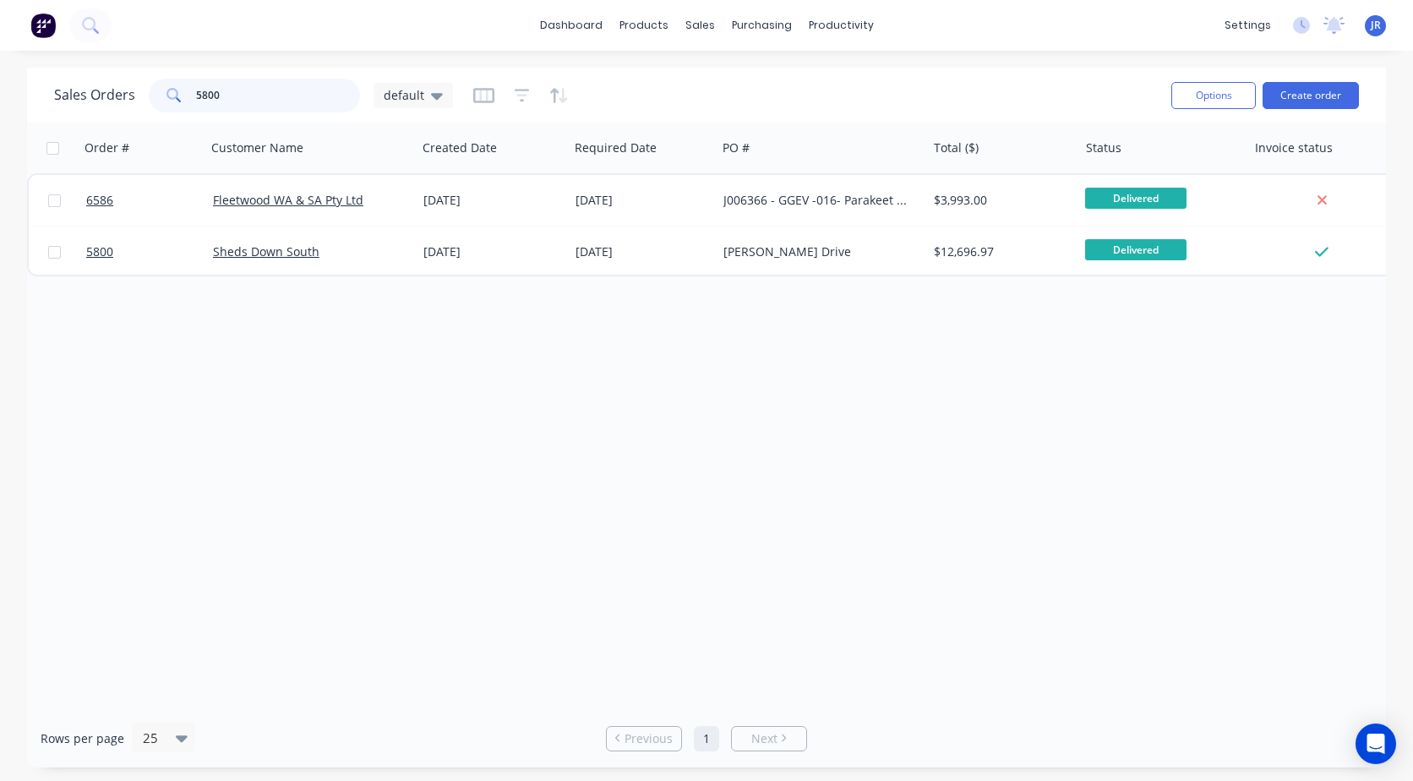
drag, startPoint x: 251, startPoint y: 96, endPoint x: 2, endPoint y: 99, distance: 249.4
click at [11, 99] on div "Sales Orders 5800 default Options Create order Order # Customer Name Created Da…" at bounding box center [706, 418] width 1413 height 700
type input "briscol"
